Goal: Task Accomplishment & Management: Use online tool/utility

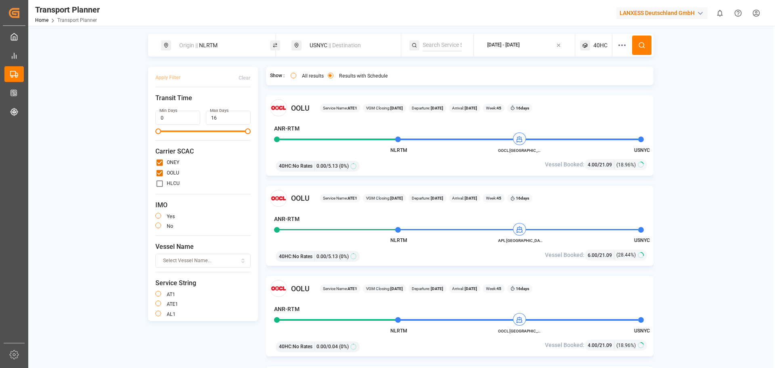
click at [206, 48] on div "Origin || NLRTM" at bounding box center [217, 45] width 87 height 15
drag, startPoint x: 193, startPoint y: 101, endPoint x: 161, endPoint y: 100, distance: 31.9
click at [161, 100] on body "Created by potrace 1.15, written by [PERSON_NAME] [DATE]-[DATE] Created by potr…" at bounding box center [387, 184] width 775 height 368
type input "NLRT"
drag, startPoint x: 175, startPoint y: 86, endPoint x: 179, endPoint y: 86, distance: 4.4
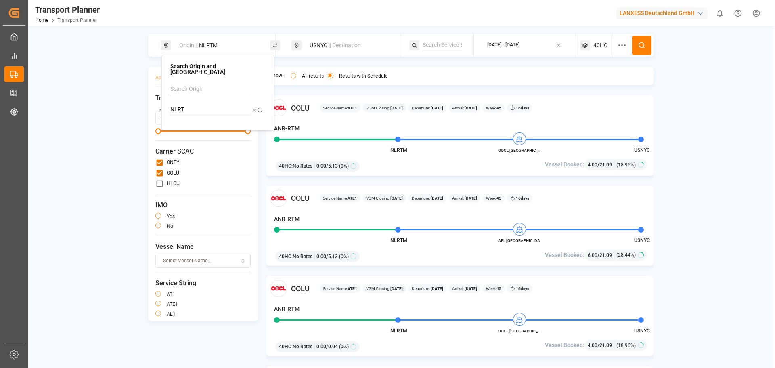
click at [176, 86] on input at bounding box center [210, 89] width 81 height 12
click at [196, 108] on span "BRV-HAM" at bounding box center [192, 111] width 25 height 6
type input "BRV-HAM"
click at [254, 107] on icon at bounding box center [254, 110] width 6 height 6
click at [324, 43] on div "USNYC || Destination" at bounding box center [348, 45] width 87 height 15
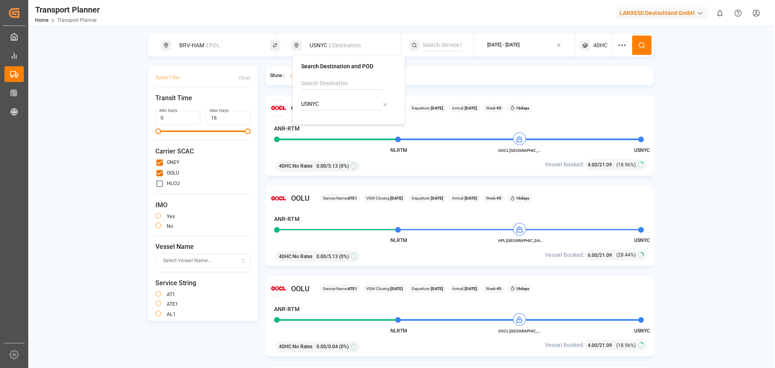
drag, startPoint x: 314, startPoint y: 102, endPoint x: 276, endPoint y: 102, distance: 38.7
click at [276, 102] on body "Created by potrace 1.15, written by [PERSON_NAME] [DATE]-[DATE] Created by potr…" at bounding box center [387, 184] width 775 height 368
type input "U"
click at [324, 81] on input at bounding box center [341, 83] width 81 height 12
click at [328, 103] on div "[PERSON_NAME]" at bounding box center [350, 105] width 78 height 8
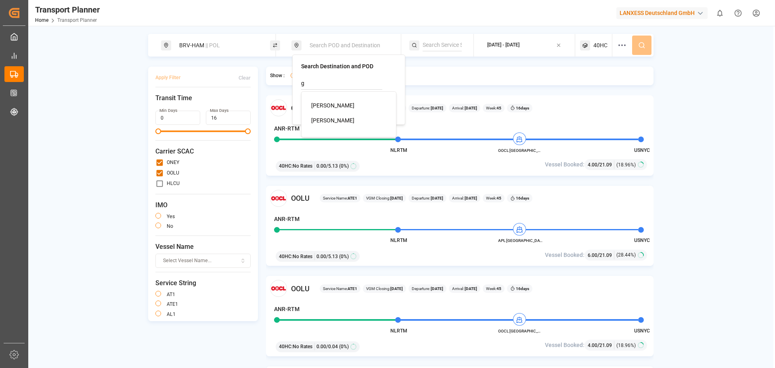
type input "[PERSON_NAME]"
click at [501, 46] on div "[DATE] - [DATE]" at bounding box center [503, 45] width 32 height 7
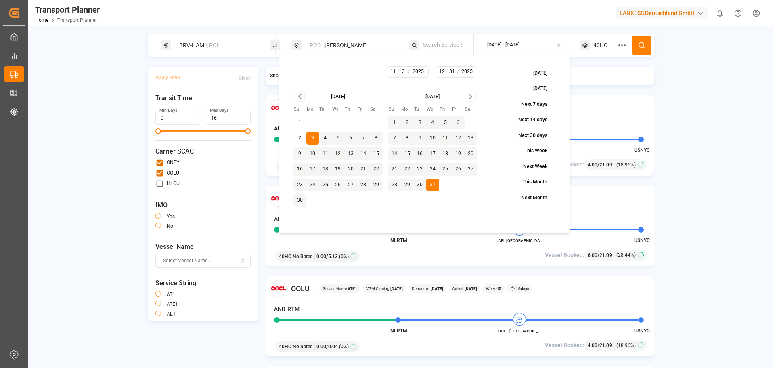
click at [299, 92] on icon "Go to previous month" at bounding box center [299, 97] width 9 height 10
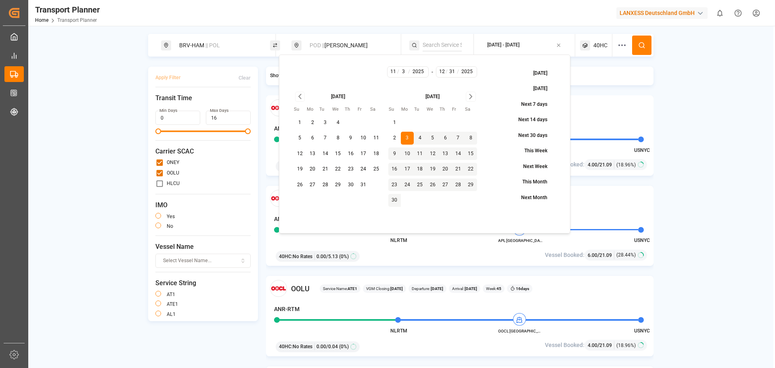
click at [393, 181] on button "23" at bounding box center [394, 184] width 13 height 13
type input "11"
type input "23"
drag, startPoint x: 391, startPoint y: 186, endPoint x: 416, endPoint y: 146, distance: 46.2
click at [392, 185] on button "23" at bounding box center [394, 184] width 13 height 13
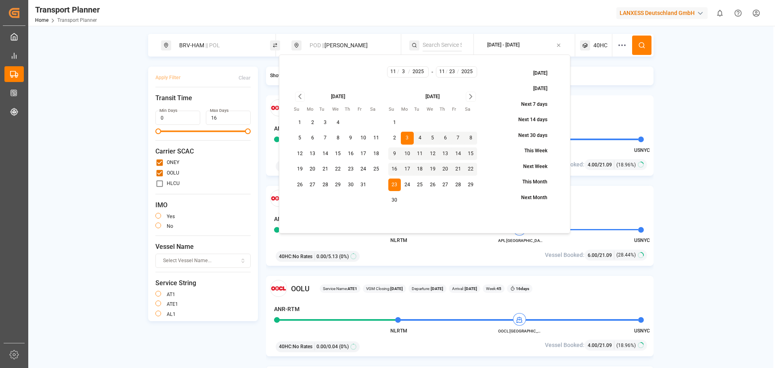
type input "23"
click at [470, 93] on icon "Go to next month" at bounding box center [470, 97] width 9 height 10
click at [435, 187] on button "31" at bounding box center [432, 184] width 13 height 13
type input "12"
type input "31"
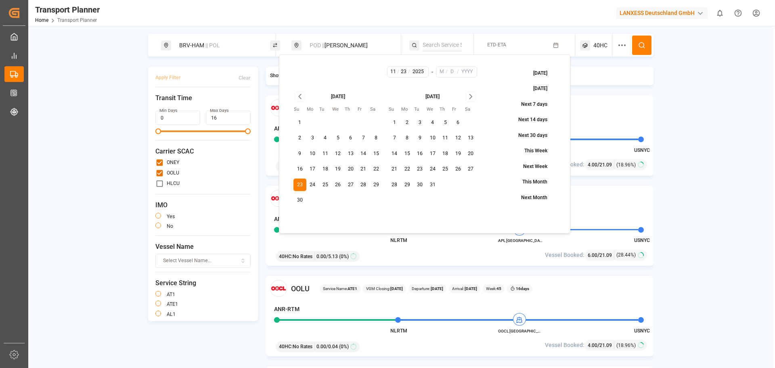
type input "2025"
click at [647, 46] on button at bounding box center [641, 45] width 19 height 19
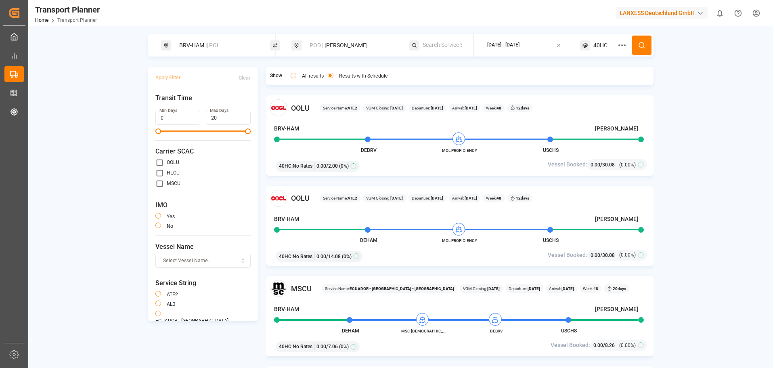
click at [519, 47] on div "[DATE] - [DATE]" at bounding box center [503, 45] width 32 height 7
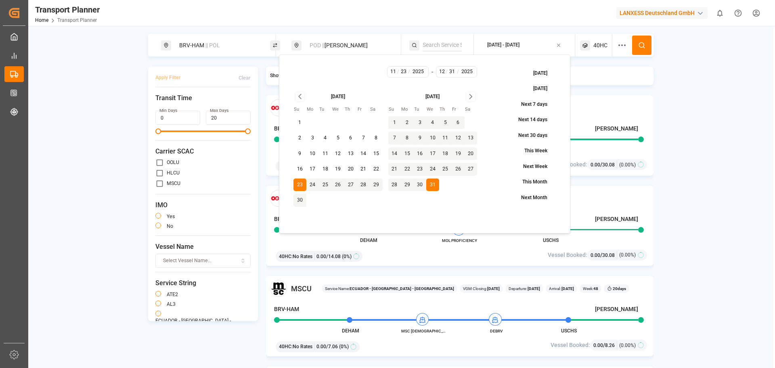
click at [301, 97] on icon "Go to previous month" at bounding box center [299, 97] width 9 height 10
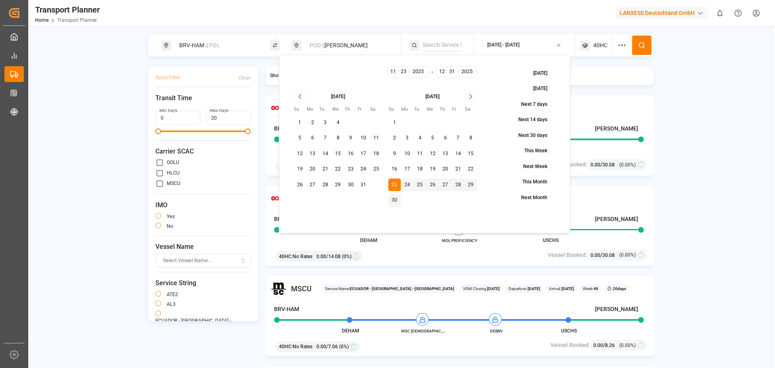
click at [349, 168] on button "23" at bounding box center [350, 169] width 13 height 13
type input "10"
click at [637, 45] on button at bounding box center [641, 45] width 19 height 19
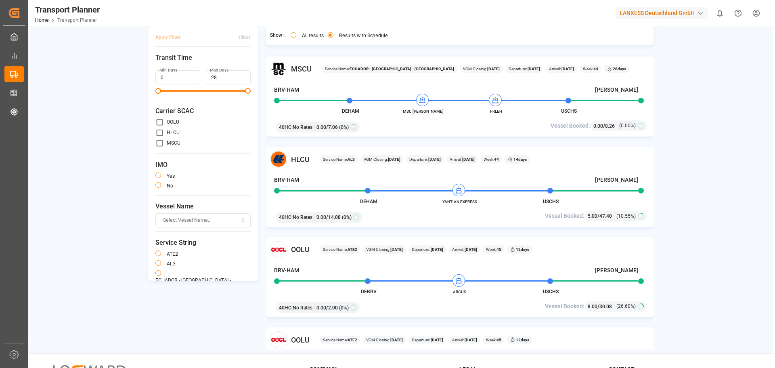
scroll to position [282, 0]
